Goal: Task Accomplishment & Management: Manage account settings

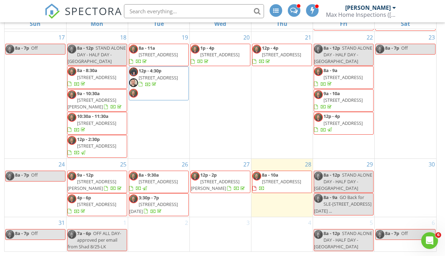
scroll to position [93, 0]
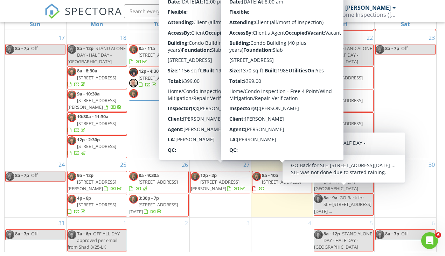
click at [289, 179] on span "[STREET_ADDRESS]" at bounding box center [281, 182] width 39 height 6
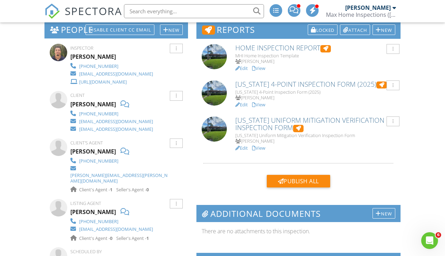
scroll to position [169, 0]
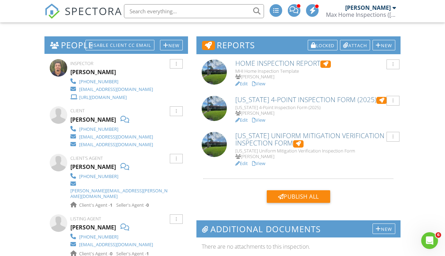
click at [262, 161] on link "View" at bounding box center [258, 163] width 13 height 6
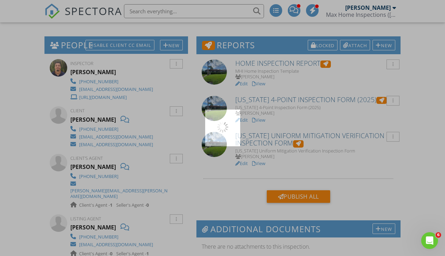
scroll to position [0, 0]
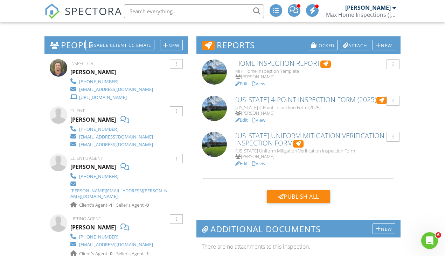
click at [262, 117] on link "View" at bounding box center [258, 120] width 13 height 6
click at [261, 83] on link "View" at bounding box center [258, 84] width 13 height 6
click at [262, 82] on link "View" at bounding box center [258, 84] width 13 height 6
click at [262, 83] on link "View" at bounding box center [258, 84] width 13 height 6
click at [263, 82] on link "View" at bounding box center [258, 84] width 13 height 6
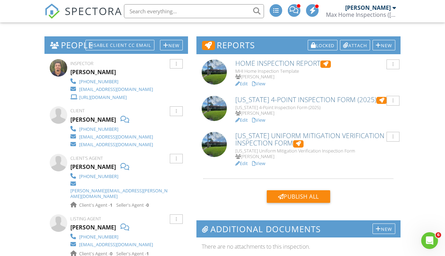
click at [260, 81] on link "View" at bounding box center [258, 84] width 13 height 6
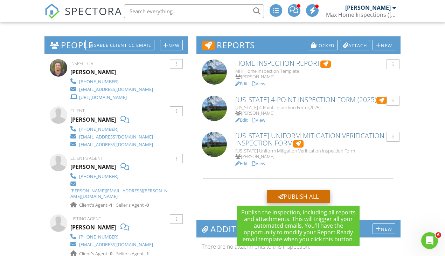
click at [294, 192] on div "Publish All" at bounding box center [298, 197] width 63 height 13
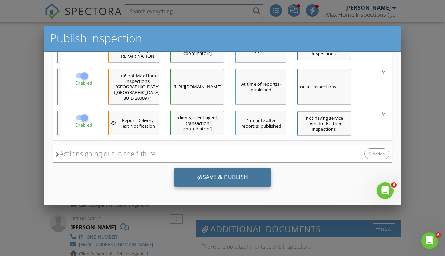
scroll to position [168, 0]
click at [223, 176] on div "Save & Publish" at bounding box center [222, 177] width 96 height 19
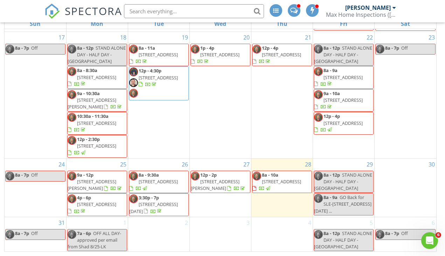
scroll to position [93, 0]
